Goal: Navigation & Orientation: Understand site structure

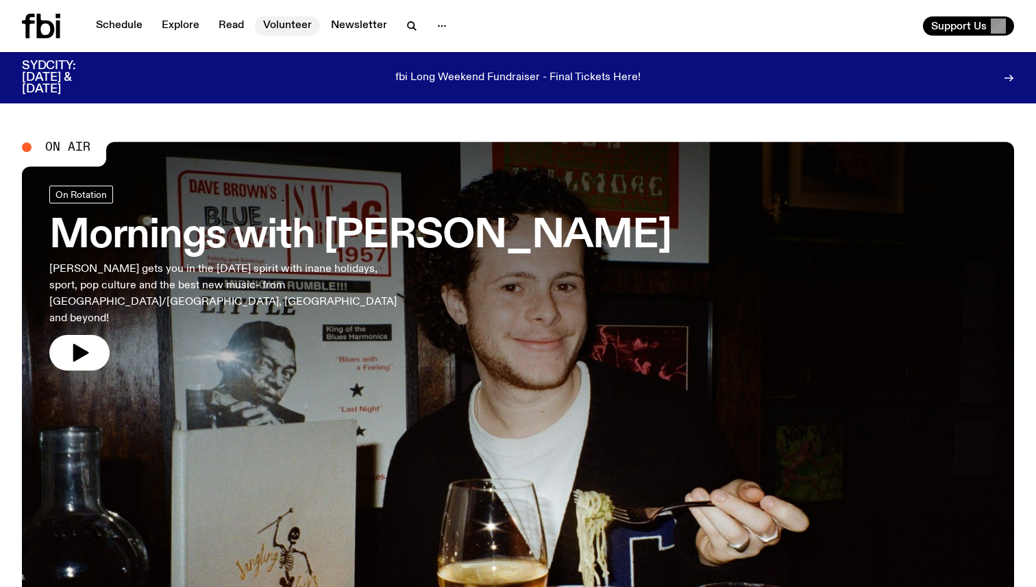
click at [264, 31] on link "Volunteer" at bounding box center [287, 25] width 65 height 19
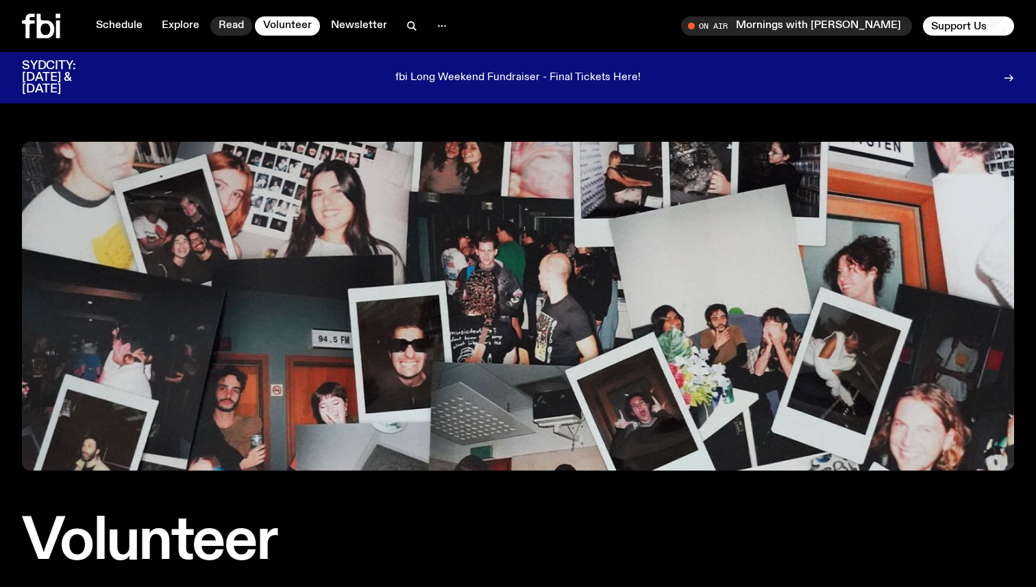
click at [223, 27] on link "Read" at bounding box center [231, 25] width 42 height 19
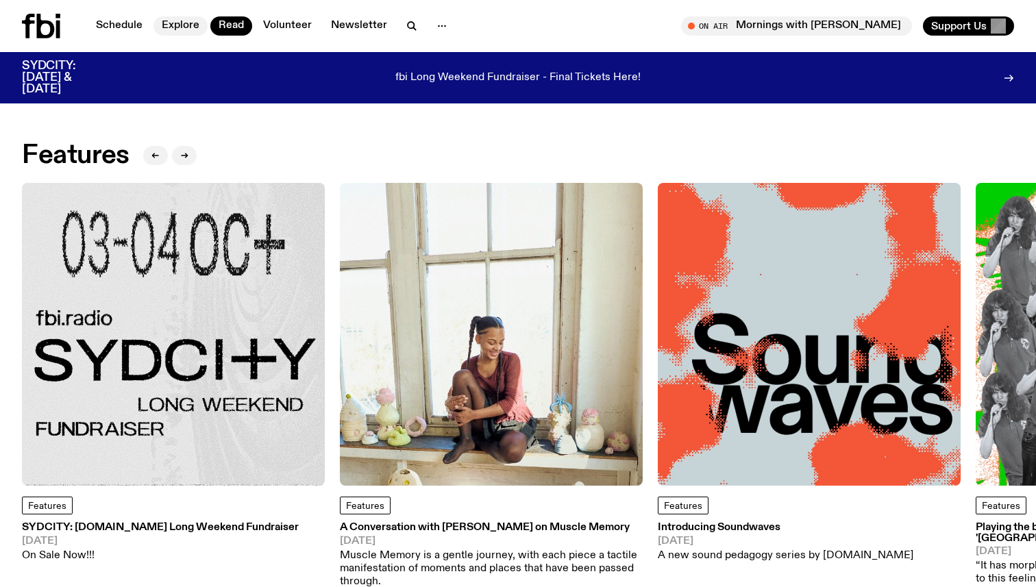
click at [171, 31] on link "Explore" at bounding box center [181, 25] width 54 height 19
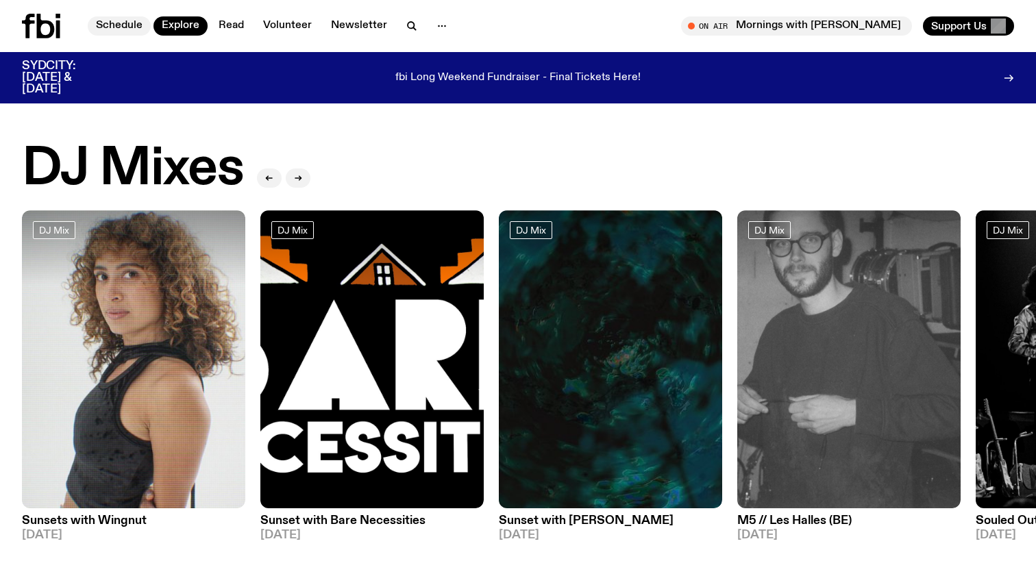
click at [119, 32] on link "Schedule" at bounding box center [119, 25] width 63 height 19
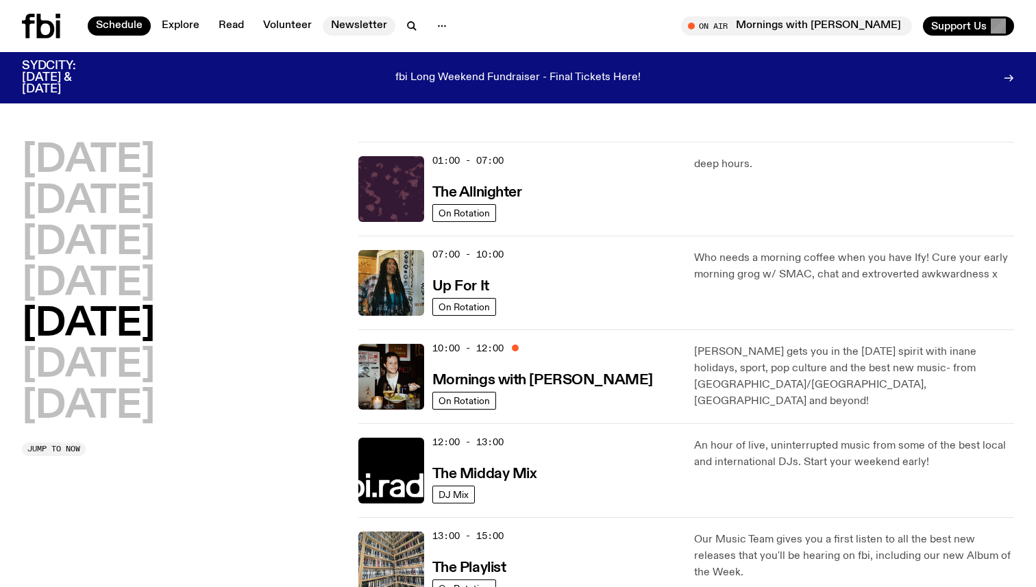
click at [363, 16] on link "Newsletter" at bounding box center [359, 25] width 73 height 19
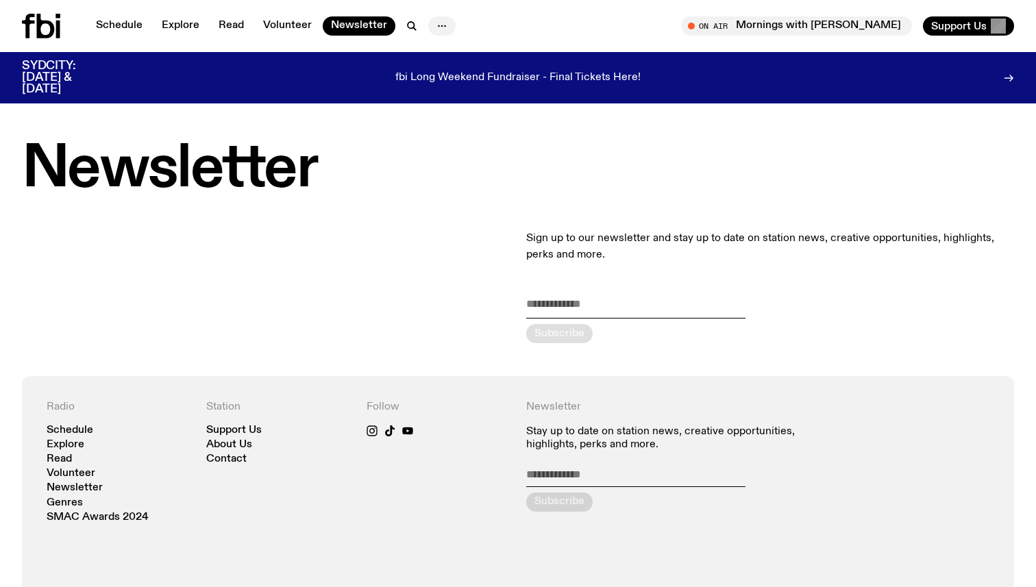
click at [448, 23] on button "button" at bounding box center [441, 25] width 27 height 19
click at [602, 15] on div "Schedule Explore Read Volunteer Newsletter About Us Contact On Air Mornings wit…" at bounding box center [518, 26] width 1036 height 52
click at [434, 21] on icon "button" at bounding box center [442, 26] width 16 height 16
click at [449, 54] on link "About Us" at bounding box center [442, 54] width 69 height 19
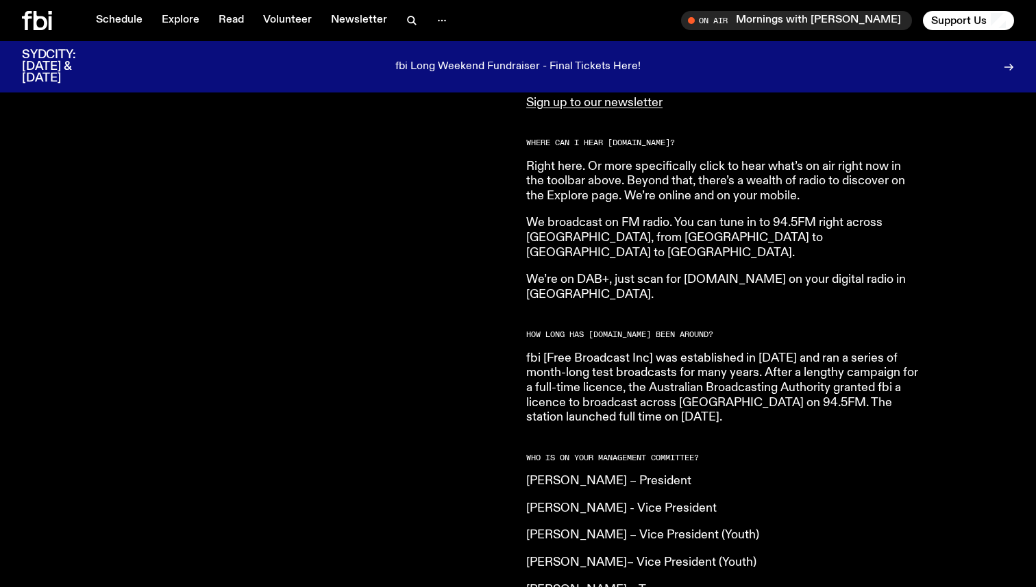
scroll to position [124, 0]
